Goal: Find contact information: Find contact information

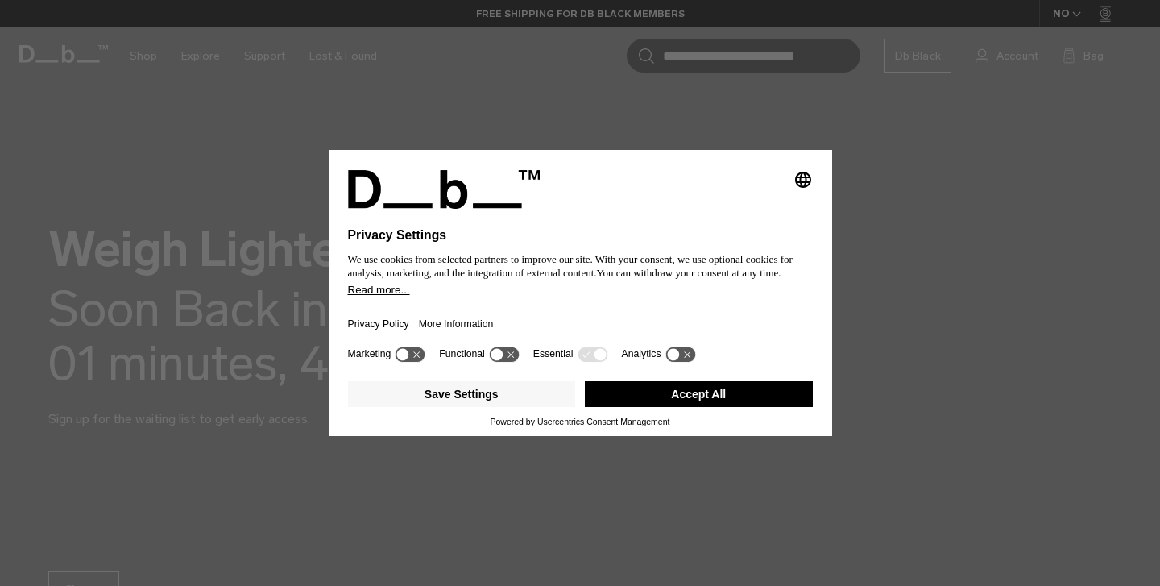
click at [508, 359] on icon at bounding box center [504, 353] width 30 height 15
click at [425, 359] on icon at bounding box center [411, 353] width 30 height 15
click at [424, 359] on icon at bounding box center [418, 354] width 12 height 12
click at [512, 357] on icon at bounding box center [504, 353] width 30 height 15
click at [529, 402] on button "Save Settings" at bounding box center [462, 394] width 228 height 26
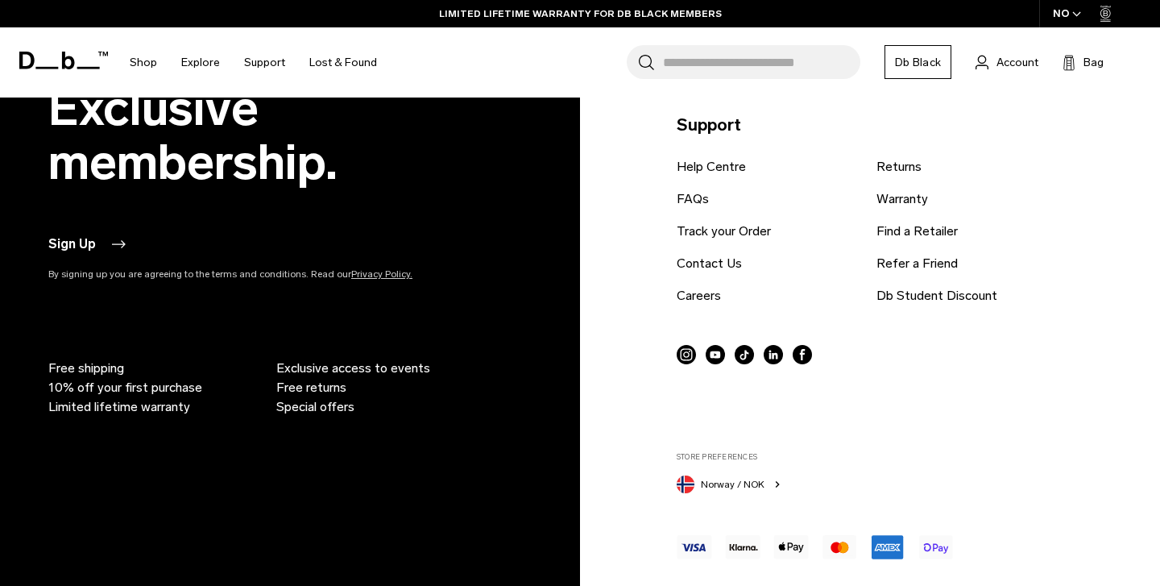
scroll to position [2757, 0]
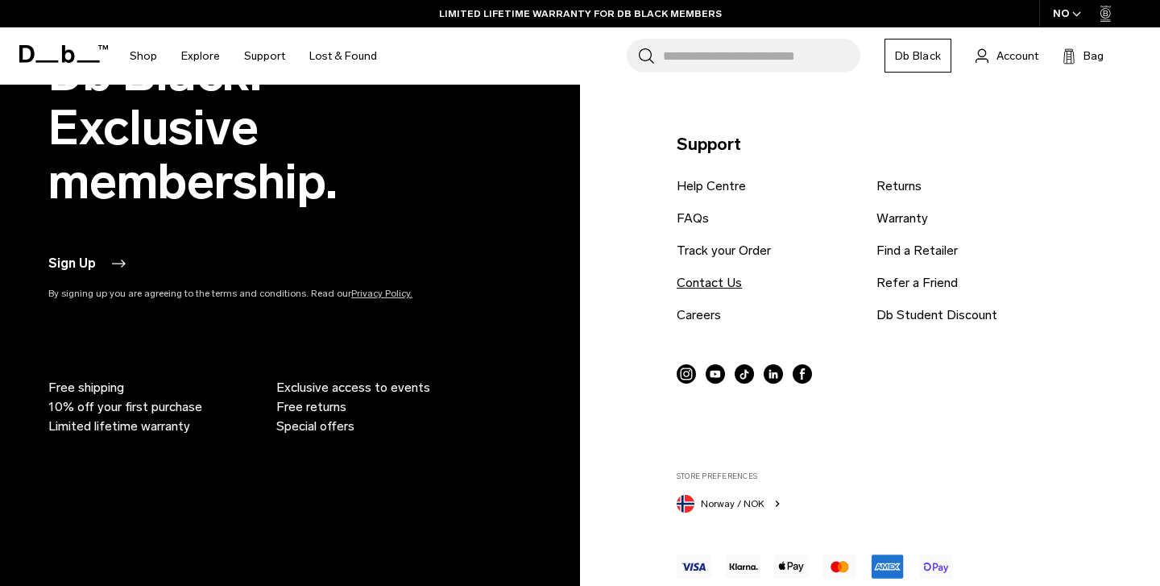
click at [690, 280] on link "Contact Us" at bounding box center [709, 282] width 65 height 19
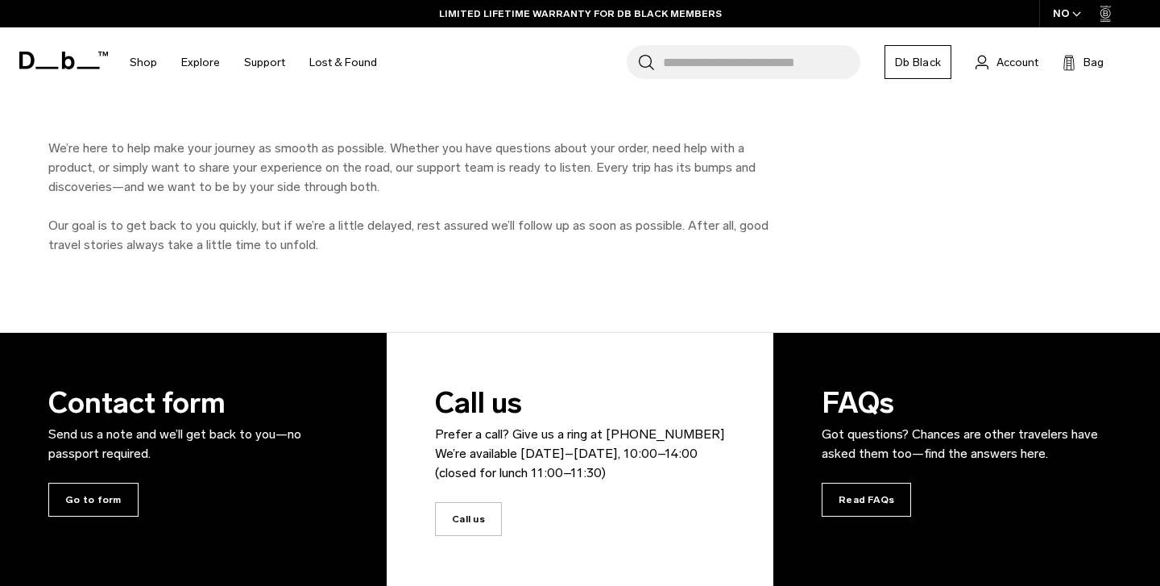
scroll to position [166, 0]
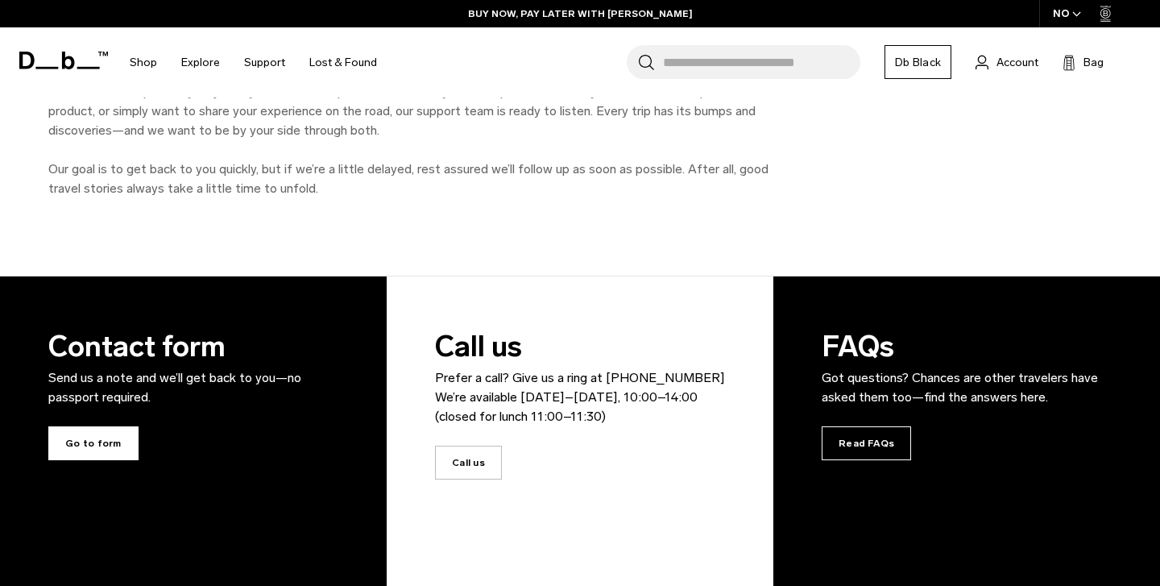
click at [62, 440] on span "Go to form" at bounding box center [93, 443] width 90 height 34
